Goal: Information Seeking & Learning: Learn about a topic

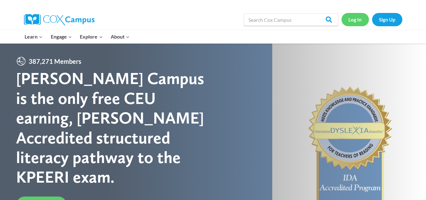
click at [352, 18] on link "Log In" at bounding box center [354, 19] width 27 height 13
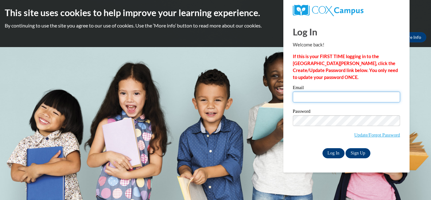
type input "melissa.riddick@cobbk12.org"
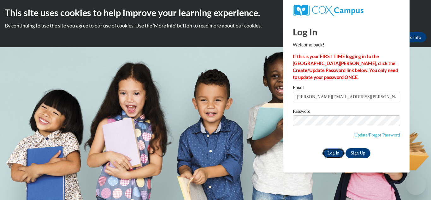
click at [334, 152] on input "Log In" at bounding box center [333, 153] width 22 height 10
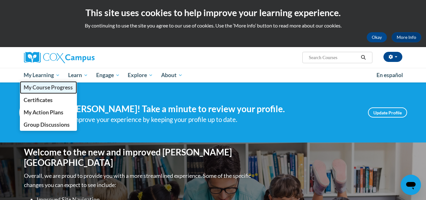
click at [40, 90] on span "My Course Progress" at bounding box center [48, 87] width 49 height 7
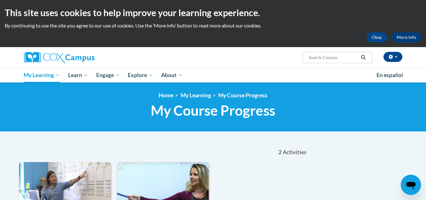
scroll to position [174, 0]
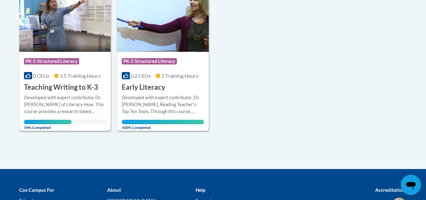
click at [70, 30] on img at bounding box center [65, 19] width 92 height 64
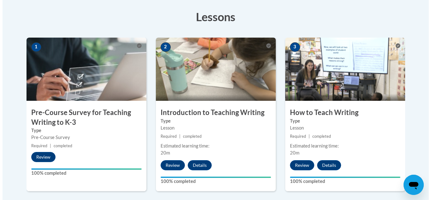
scroll to position [349, 0]
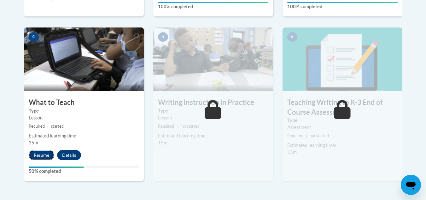
click at [42, 154] on button "Resume" at bounding box center [42, 155] width 26 height 10
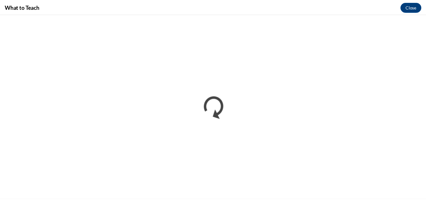
scroll to position [0, 0]
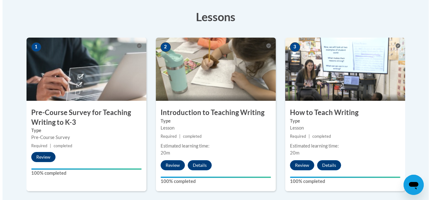
scroll to position [349, 0]
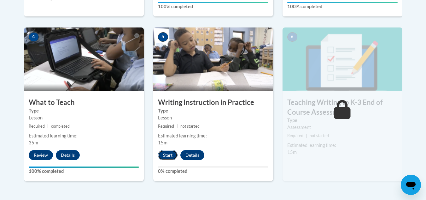
click at [169, 153] on button "Start" at bounding box center [168, 155] width 20 height 10
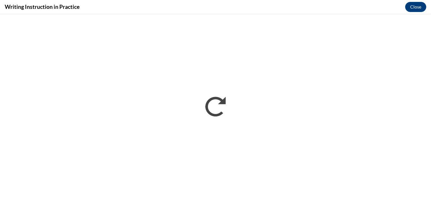
scroll to position [0, 0]
